Goal: Task Accomplishment & Management: Manage account settings

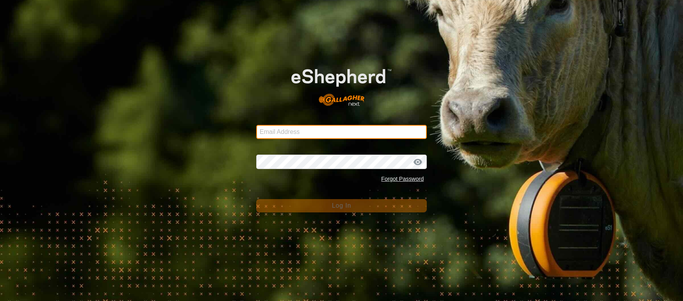
type input "[EMAIL_ADDRESS][DOMAIN_NAME]"
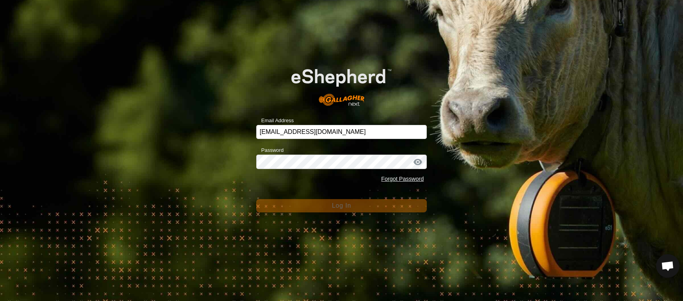
scroll to position [1769, 0]
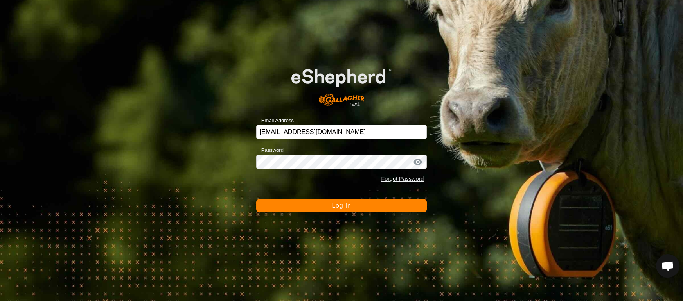
click at [360, 207] on button "Log In" at bounding box center [341, 205] width 171 height 13
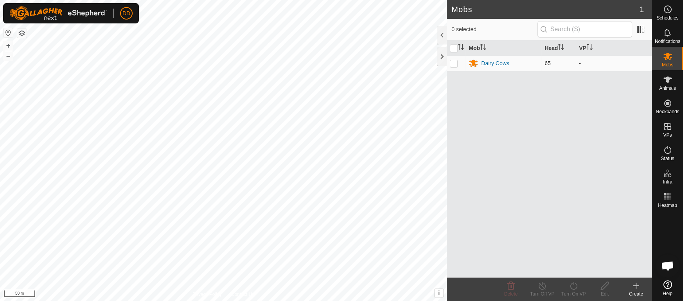
click at [454, 64] on p-checkbox at bounding box center [454, 63] width 8 height 6
checkbox input "true"
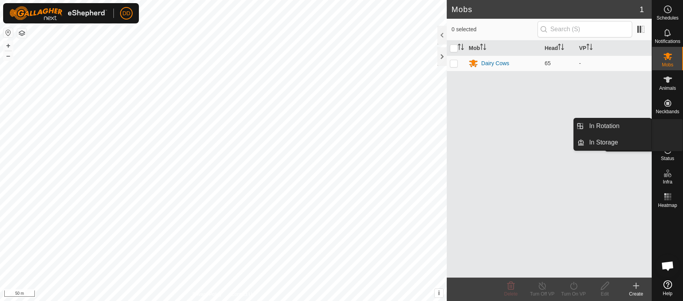
scroll to position [1769, 0]
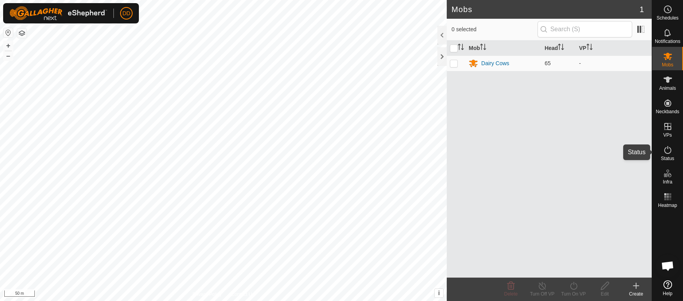
click at [664, 150] on icon at bounding box center [667, 150] width 7 height 8
